Goal: Browse casually: Explore the website without a specific task or goal

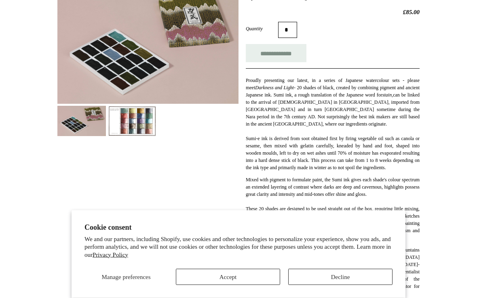
scroll to position [134, 0]
click at [275, 285] on button "Accept" at bounding box center [228, 277] width 104 height 16
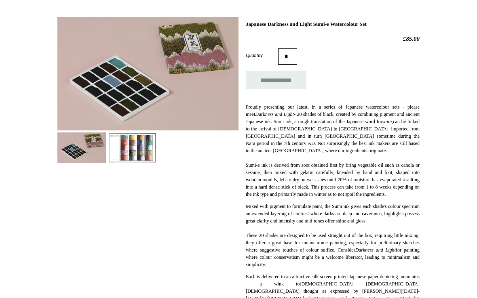
scroll to position [103, 0]
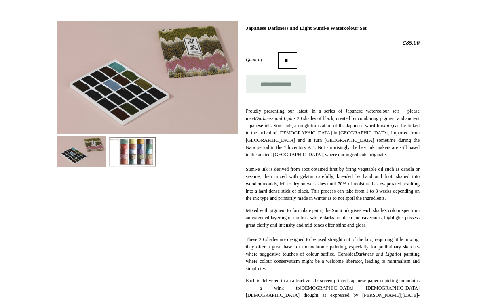
click at [148, 152] on img at bounding box center [132, 152] width 48 height 30
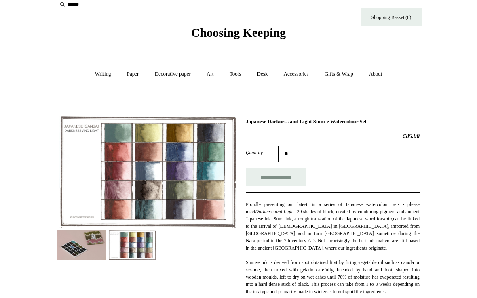
scroll to position [0, 0]
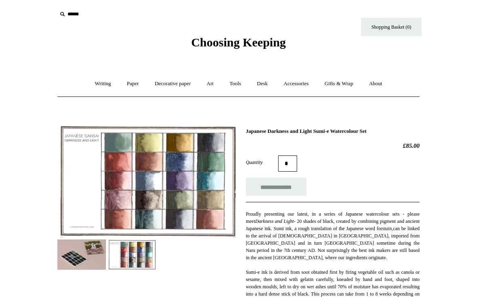
click at [140, 90] on link "Paper +" at bounding box center [133, 83] width 27 height 21
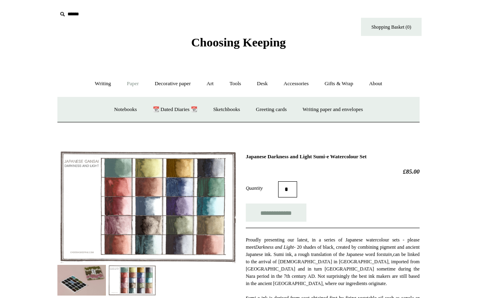
click at [233, 112] on link "Sketchbooks +" at bounding box center [226, 109] width 41 height 21
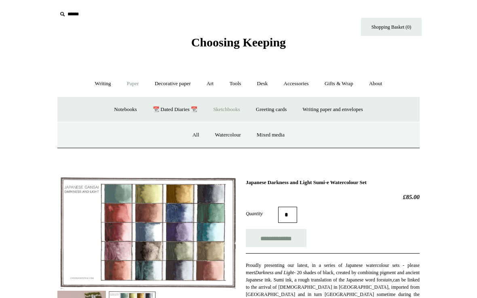
click at [279, 137] on link "Mixed media" at bounding box center [270, 134] width 42 height 21
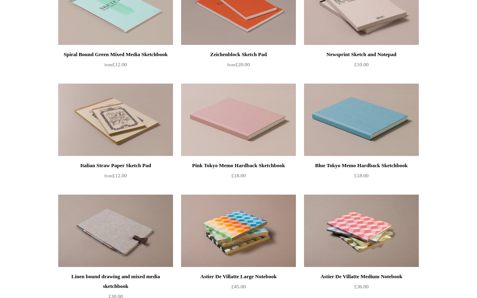
scroll to position [466, 0]
click at [262, 166] on div "Pink Tokyo Memo Hardback Sketchbook" at bounding box center [238, 166] width 111 height 10
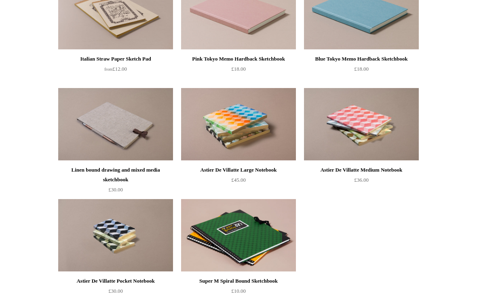
scroll to position [575, 0]
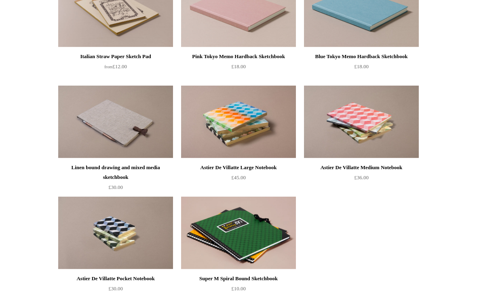
click at [279, 134] on img at bounding box center [238, 122] width 115 height 73
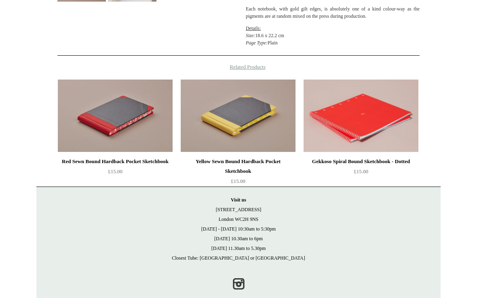
scroll to position [270, 0]
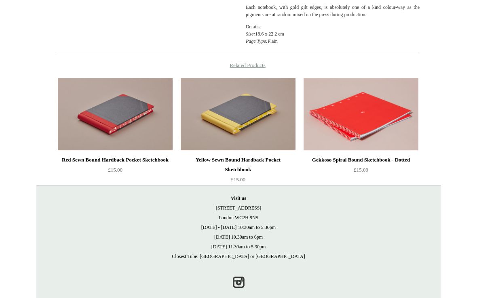
click at [75, 141] on img at bounding box center [115, 114] width 115 height 73
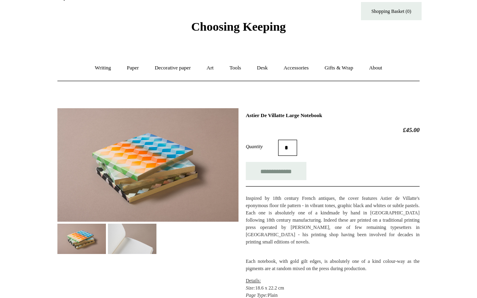
scroll to position [0, 0]
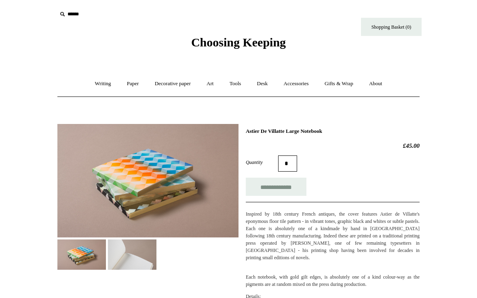
click at [216, 78] on link "Art +" at bounding box center [209, 83] width 21 height 21
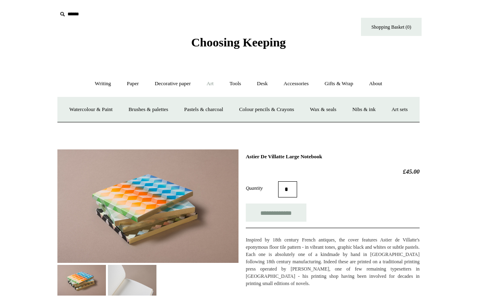
click at [384, 120] on link "Art sets" at bounding box center [399, 109] width 31 height 21
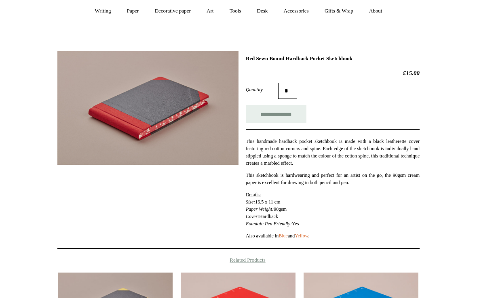
scroll to position [72, 0]
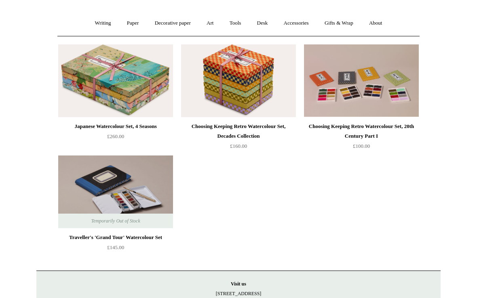
scroll to position [61, 0]
click at [264, 122] on div "Choosing Keeping Retro Watercolour Set, Decades Collection" at bounding box center [238, 131] width 111 height 19
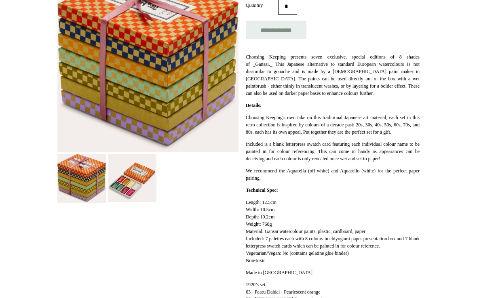
click at [154, 183] on img at bounding box center [132, 178] width 48 height 48
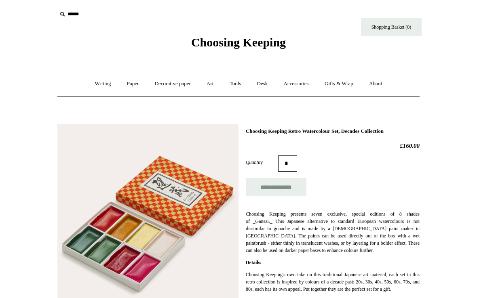
click at [269, 84] on link "Desk +" at bounding box center [262, 83] width 25 height 21
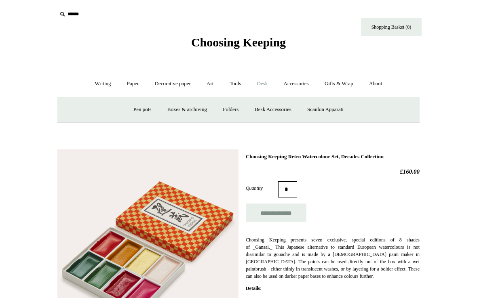
click at [286, 109] on link "Desk Accessories" at bounding box center [272, 109] width 51 height 21
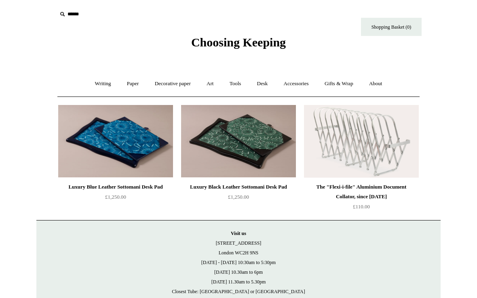
click at [217, 80] on link "Art +" at bounding box center [209, 83] width 21 height 21
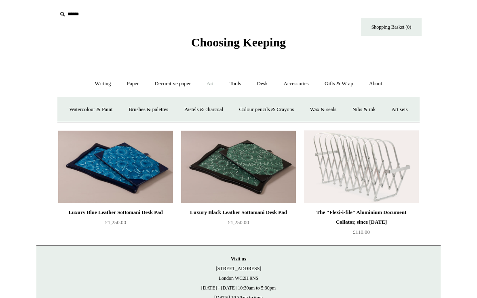
click at [175, 110] on link "Brushes & palettes" at bounding box center [148, 109] width 54 height 21
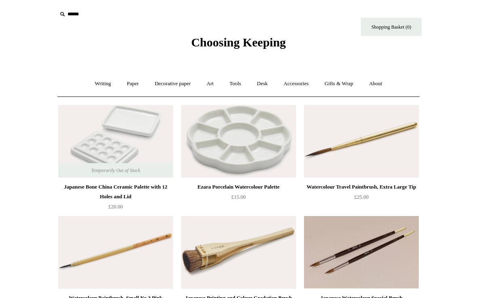
click at [246, 82] on link "Tools +" at bounding box center [235, 83] width 26 height 21
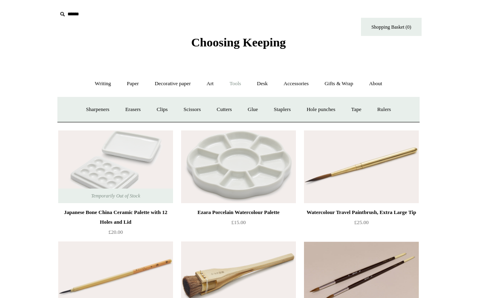
click at [367, 107] on link "Tape +" at bounding box center [356, 109] width 25 height 21
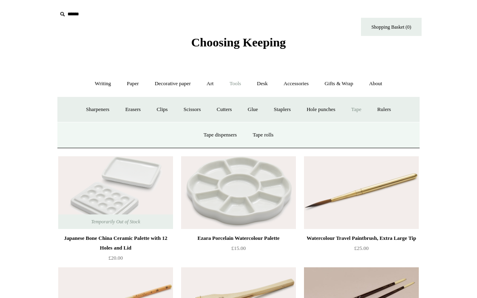
click at [274, 131] on link "Tape rolls" at bounding box center [262, 134] width 35 height 21
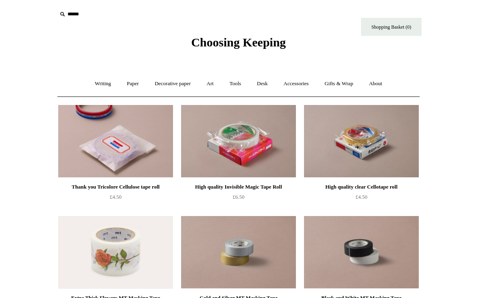
click at [356, 84] on link "Gifts & Wrap +" at bounding box center [338, 83] width 43 height 21
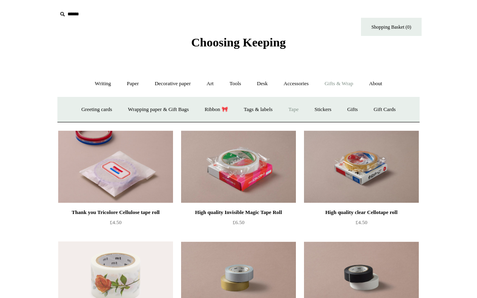
click at [331, 113] on link "Stickers" at bounding box center [323, 109] width 32 height 21
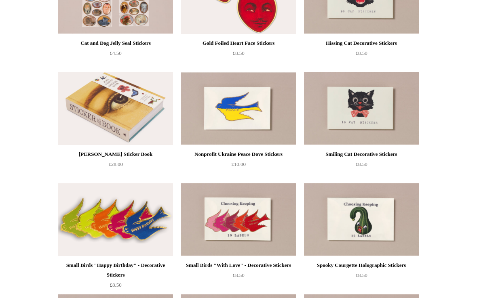
scroll to position [144, 0]
click at [165, 121] on img at bounding box center [115, 108] width 115 height 73
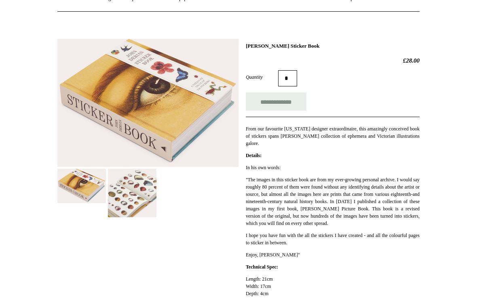
scroll to position [84, 0]
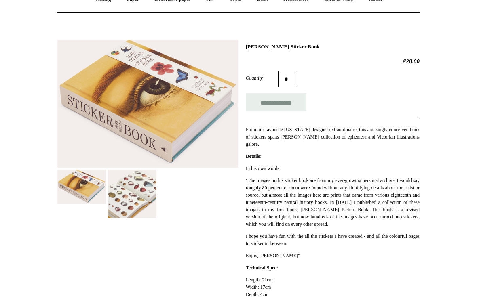
click at [155, 191] on img at bounding box center [132, 194] width 48 height 48
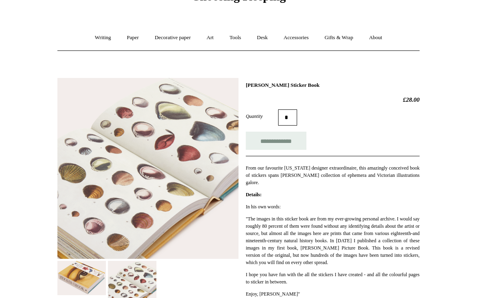
scroll to position [39, 0]
